Goal: Task Accomplishment & Management: Manage account settings

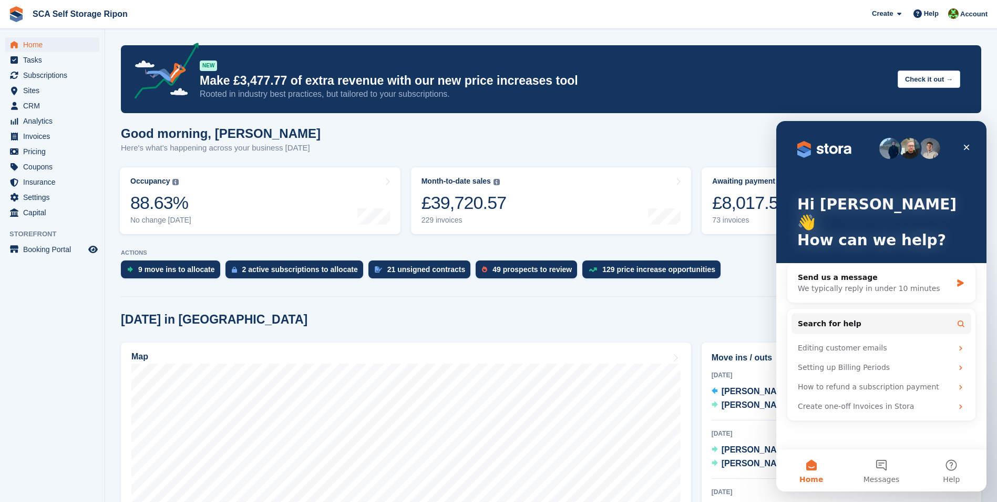
drag, startPoint x: 237, startPoint y: 15, endPoint x: 179, endPoint y: 32, distance: 60.6
click at [237, 15] on span "SCA Self Storage Ripon Create Subscription Invoice Contact Deal Discount Page H…" at bounding box center [498, 14] width 997 height 28
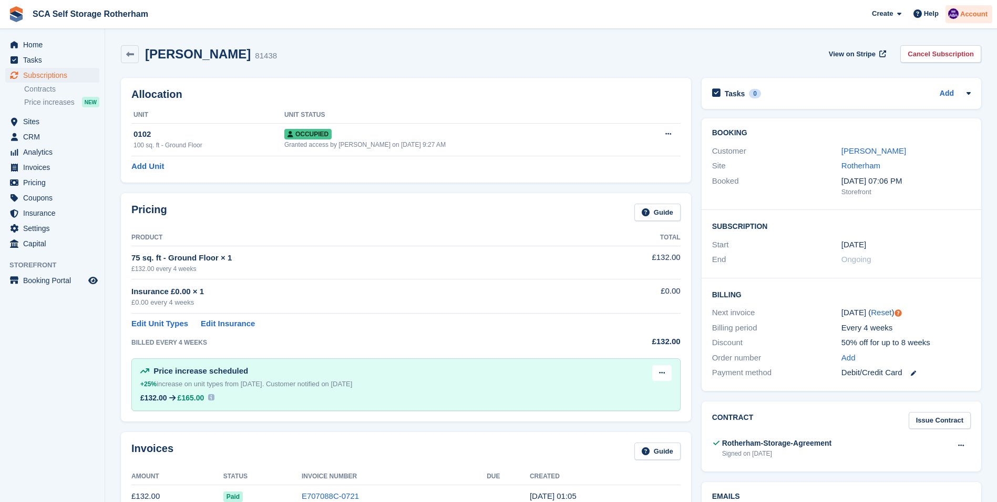
click at [974, 18] on span "Account" at bounding box center [974, 14] width 27 height 11
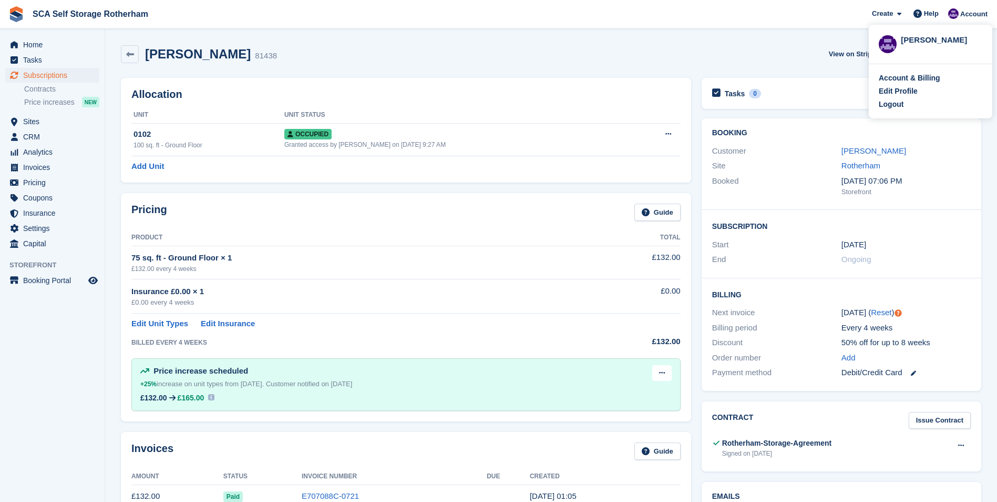
click at [637, 47] on div "Charlene Cashmore 81438 View on Stripe Cancel Subscription" at bounding box center [551, 54] width 861 height 18
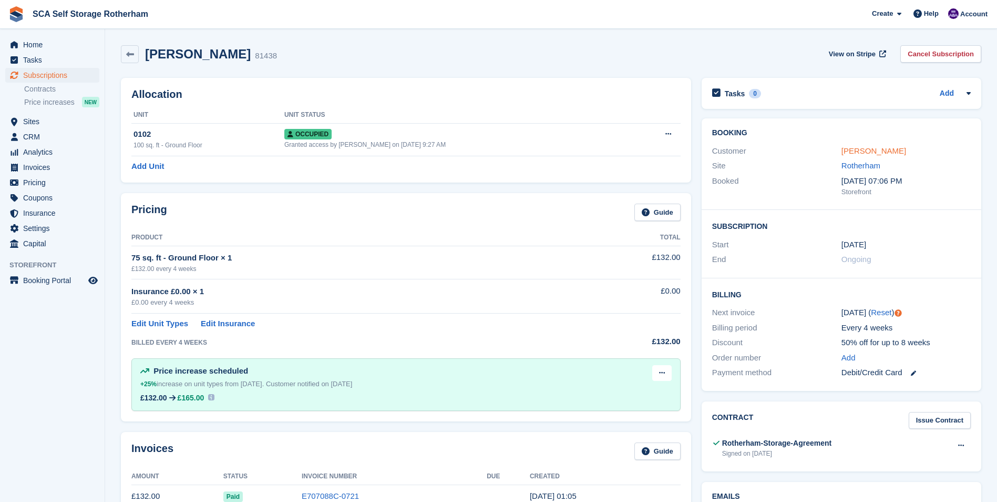
click at [886, 151] on link "Charlene Cashmore" at bounding box center [874, 150] width 65 height 9
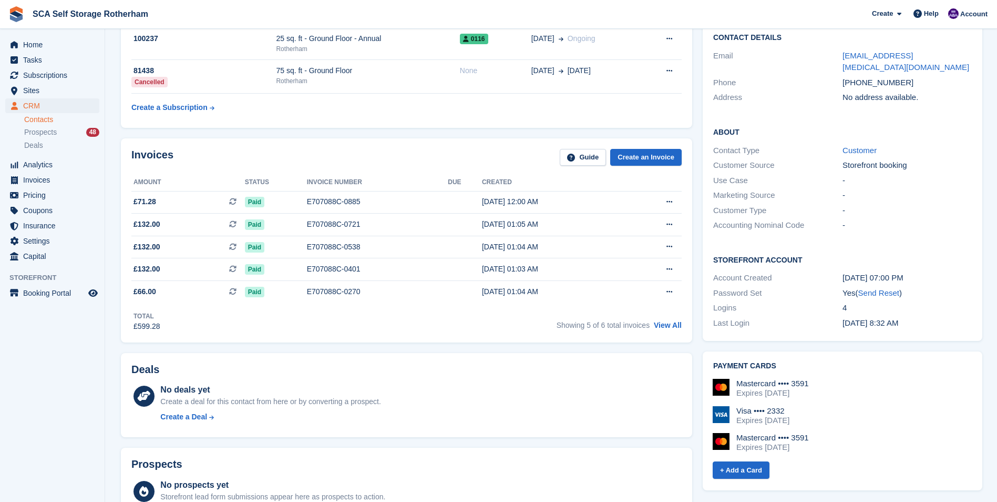
scroll to position [105, 0]
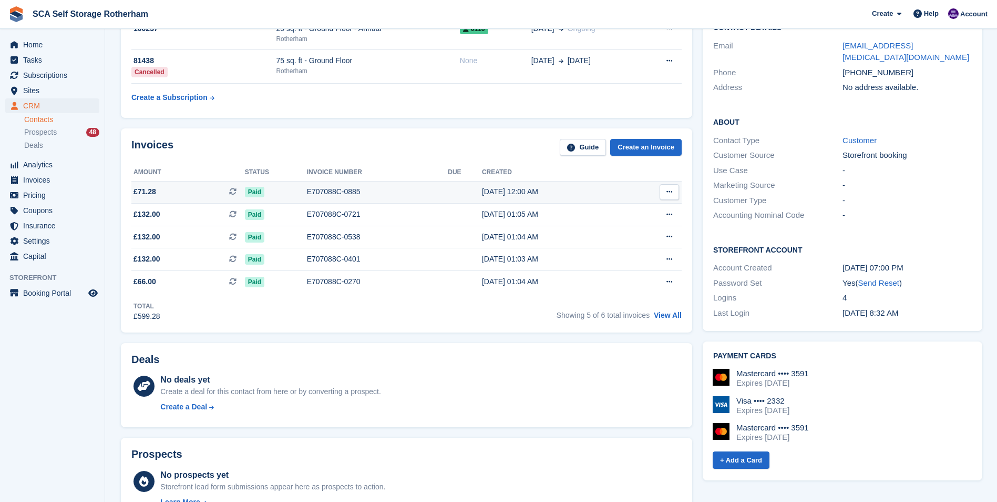
click at [321, 192] on div "E707088C-0885" at bounding box center [377, 191] width 141 height 11
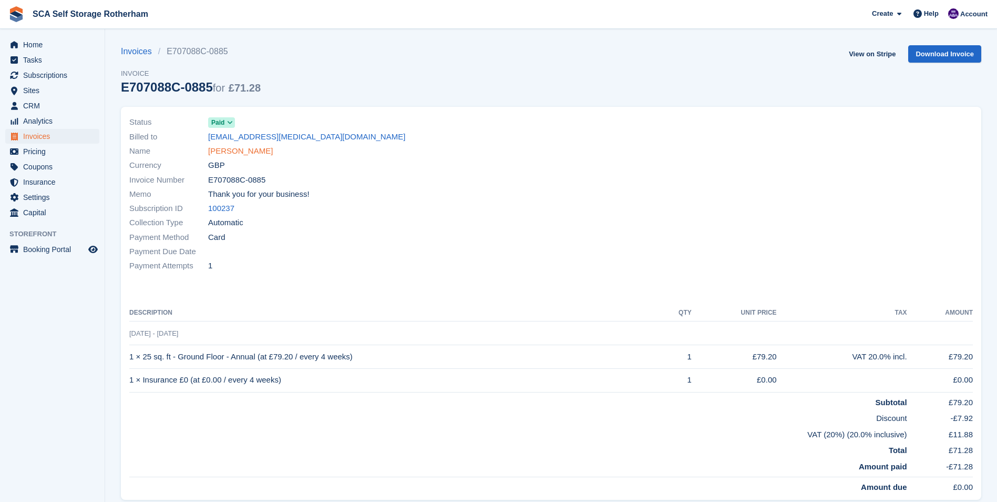
click at [250, 153] on link "Charlene Cashmore" at bounding box center [240, 151] width 65 height 12
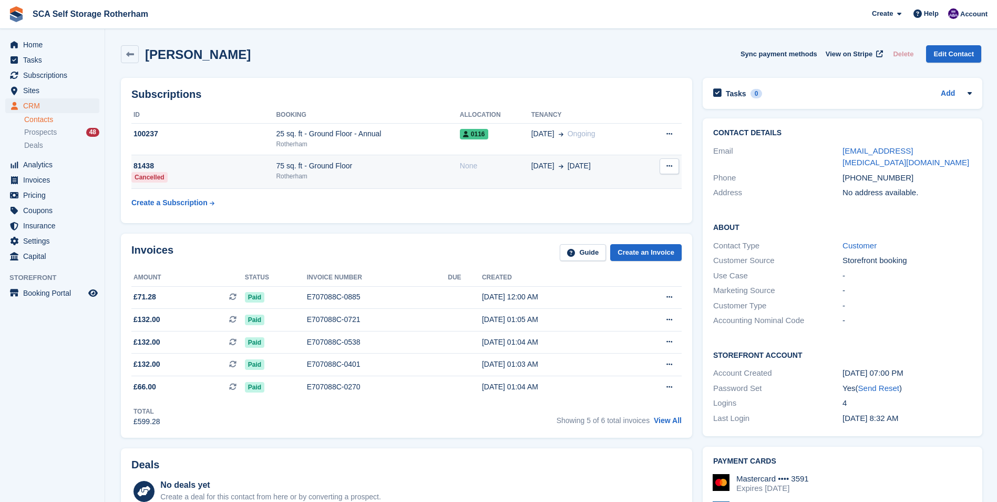
click at [437, 171] on div "Rotherham" at bounding box center [367, 175] width 183 height 9
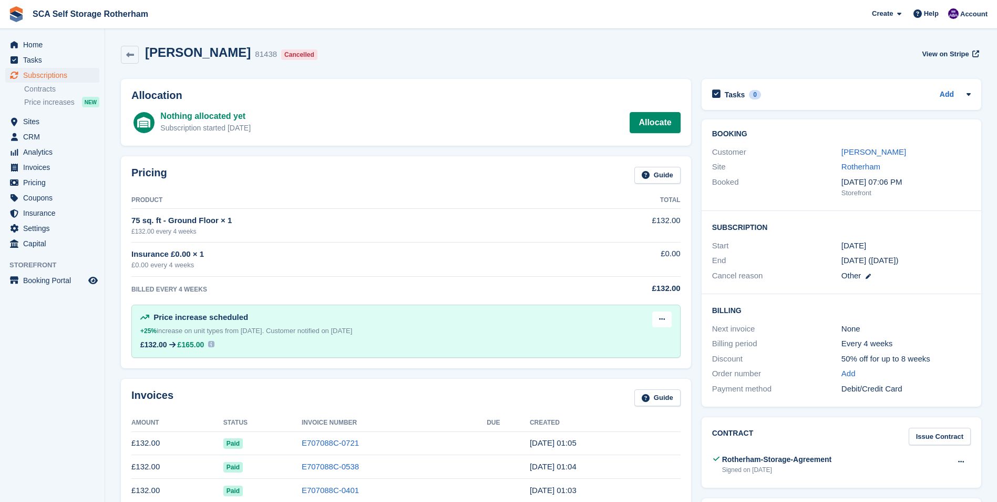
click at [190, 52] on h2 "Charlene Cashmore" at bounding box center [198, 52] width 106 height 14
click at [853, 150] on link "Charlene Cashmore" at bounding box center [874, 151] width 65 height 9
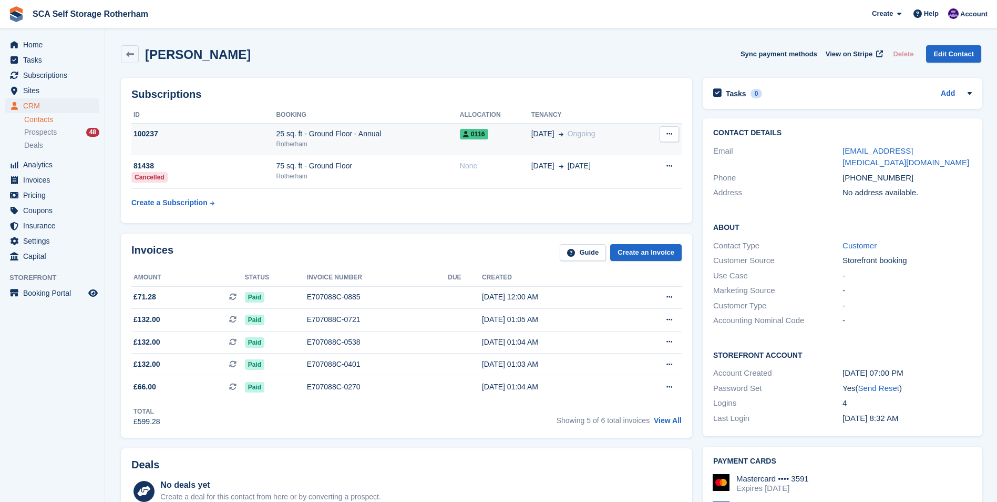
click at [509, 139] on div "0116" at bounding box center [496, 133] width 72 height 11
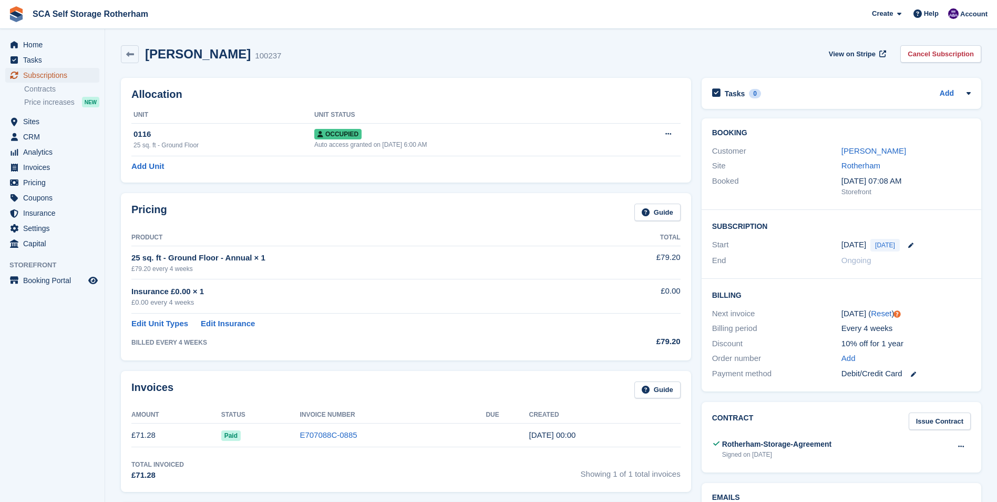
click at [58, 73] on span "Subscriptions" at bounding box center [54, 75] width 63 height 15
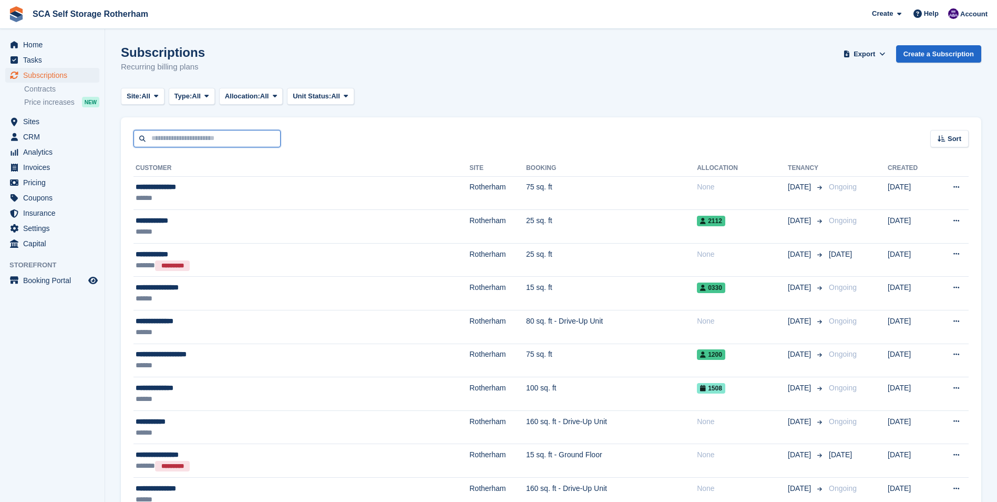
click at [152, 140] on input "text" at bounding box center [207, 138] width 147 height 17
type input "******"
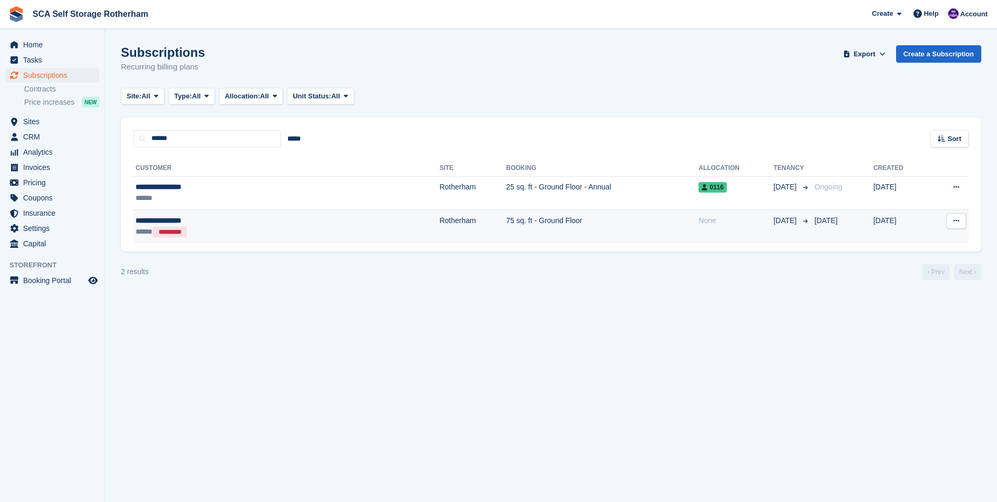
click at [440, 221] on td "Rotherham" at bounding box center [473, 226] width 67 height 33
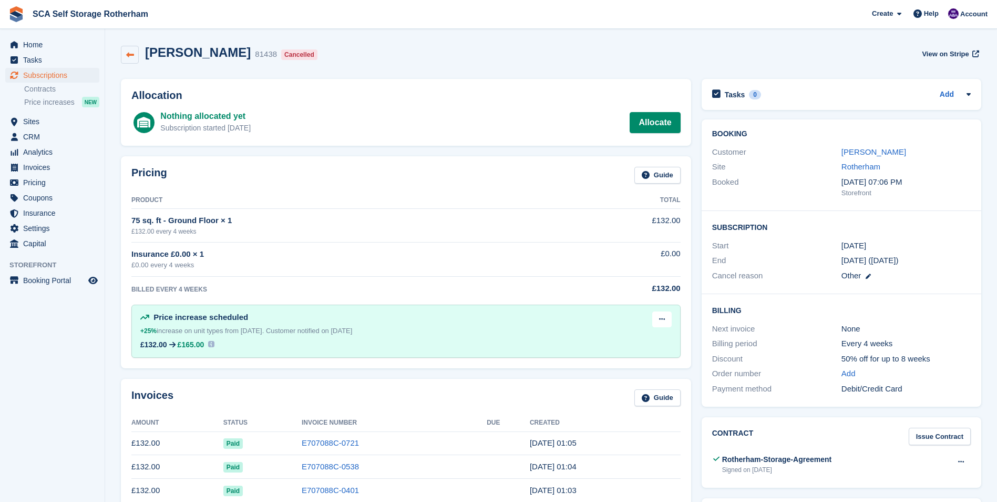
click at [136, 56] on link at bounding box center [130, 55] width 18 height 18
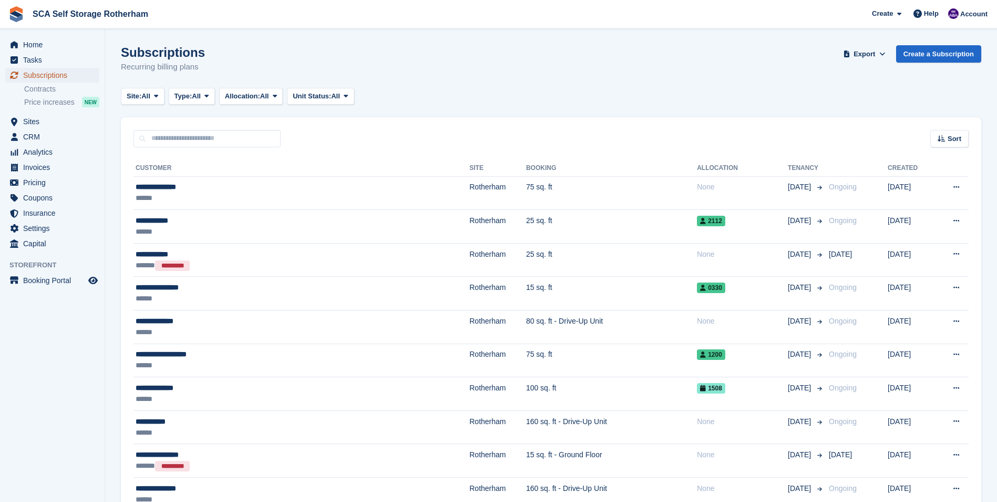
click at [35, 72] on span "Subscriptions" at bounding box center [54, 75] width 63 height 15
click at [32, 121] on span "Sites" at bounding box center [54, 121] width 63 height 15
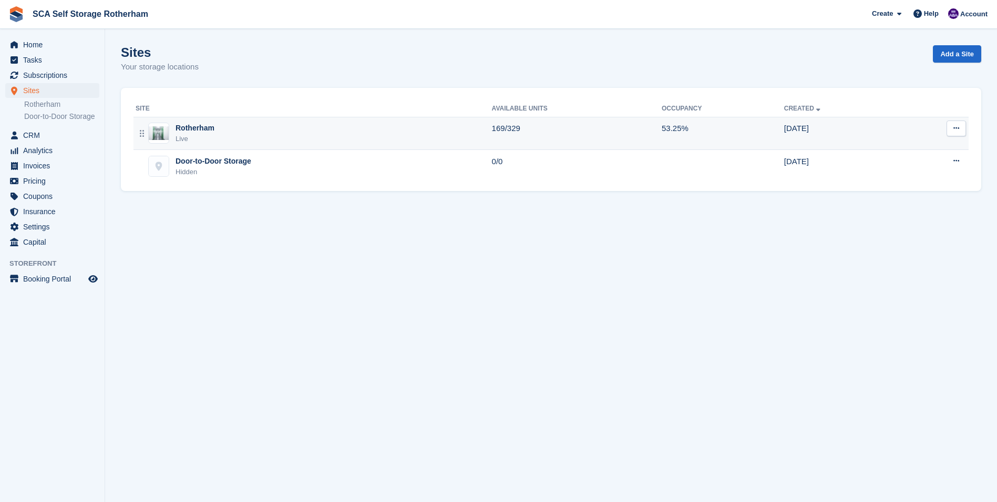
click at [185, 141] on div "Live" at bounding box center [195, 139] width 39 height 11
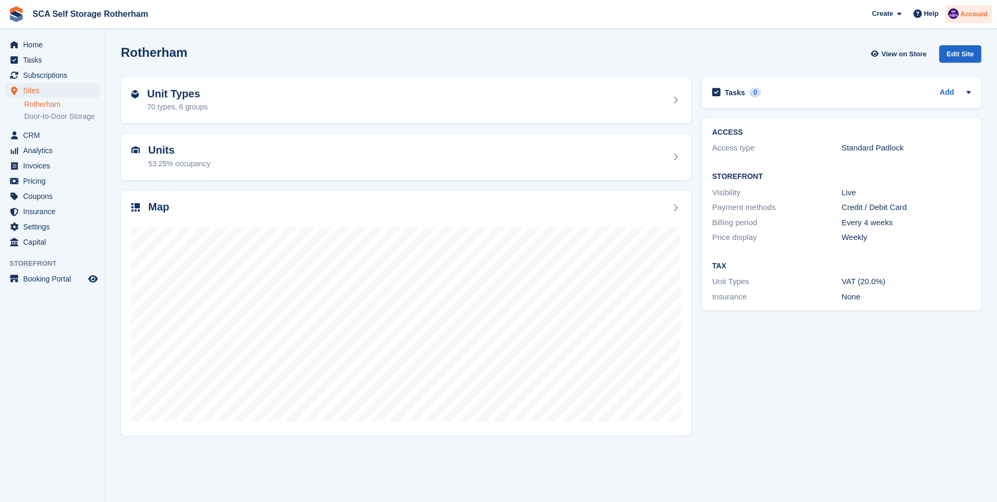
click at [966, 14] on span "Account" at bounding box center [974, 14] width 27 height 11
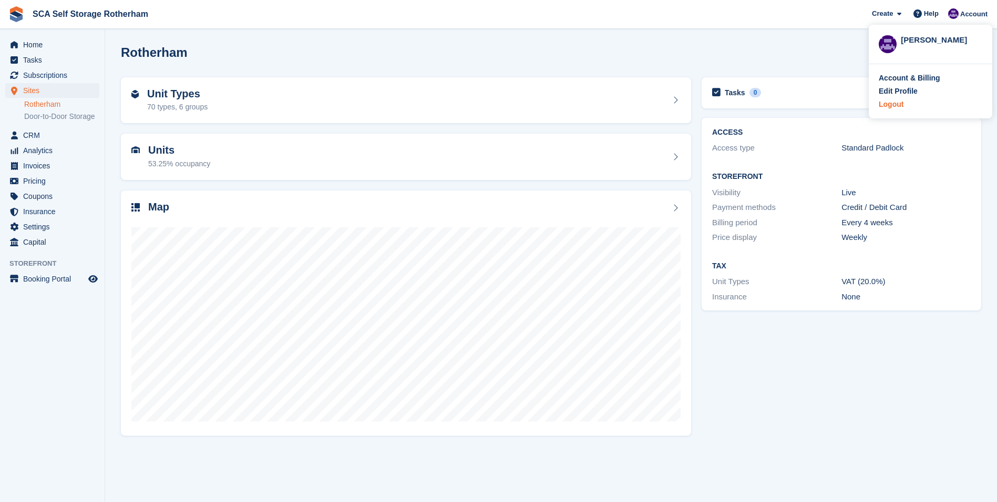
click at [905, 104] on div "Logout" at bounding box center [931, 104] width 104 height 11
